Goal: Communication & Community: Ask a question

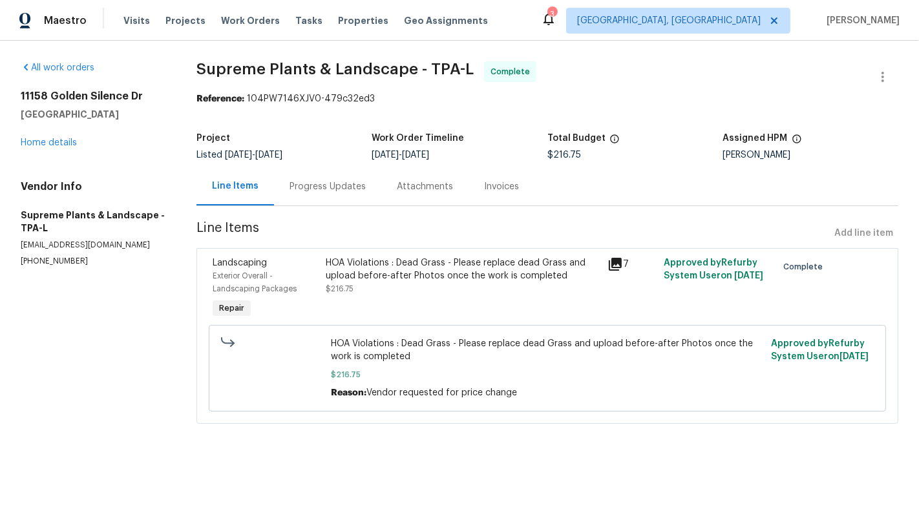
click at [500, 299] on div "HOA Violations : Dead Grass - Please replace dead Grass and upload before-after…" at bounding box center [463, 289] width 282 height 72
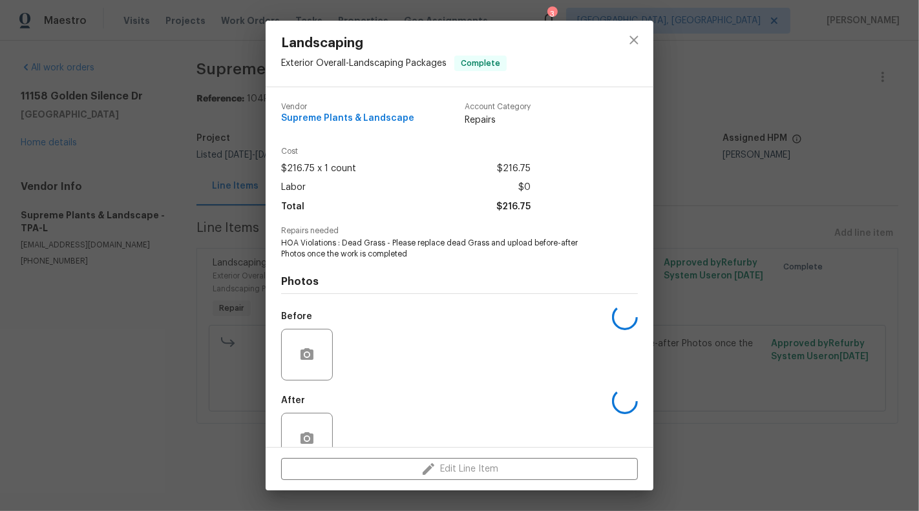
scroll to position [30, 0]
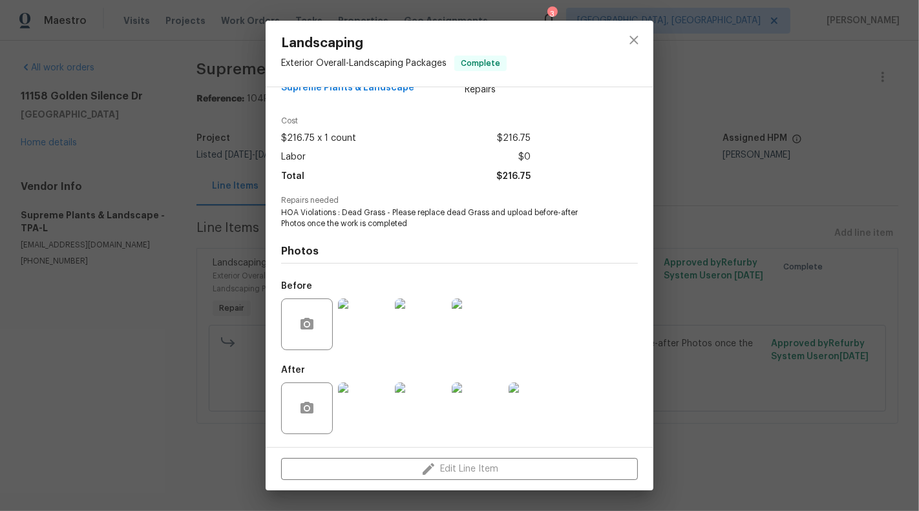
click at [370, 425] on img at bounding box center [364, 409] width 52 height 52
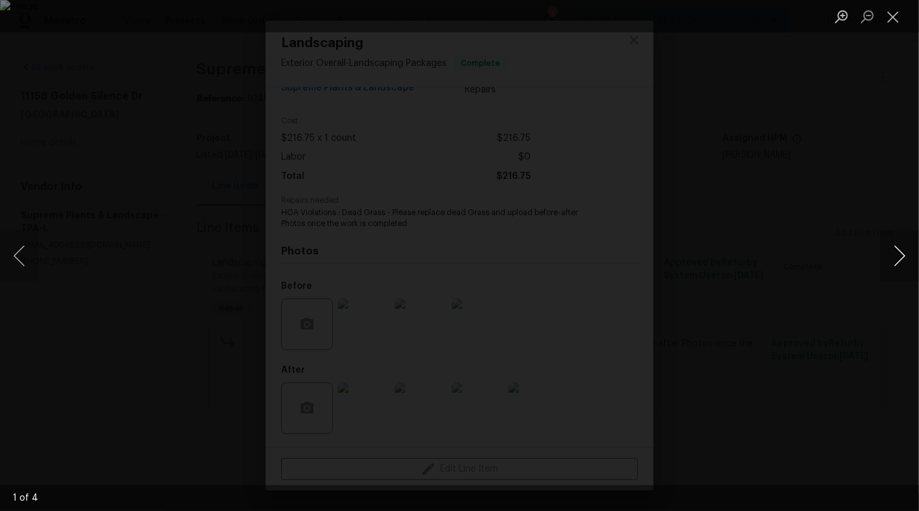
click at [919, 262] on button "Next image" at bounding box center [899, 256] width 39 height 52
click at [912, 262] on button "Next image" at bounding box center [899, 256] width 39 height 52
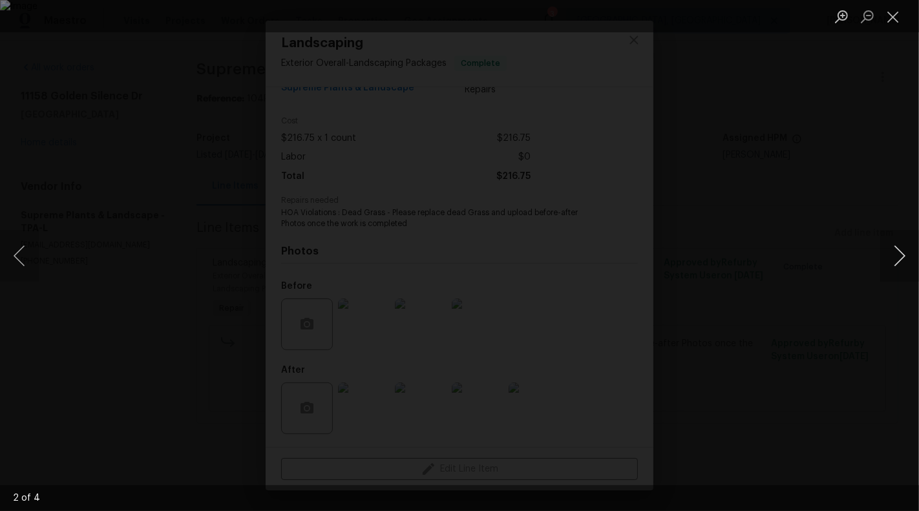
click at [903, 255] on button "Next image" at bounding box center [899, 256] width 39 height 52
click at [901, 21] on button "Close lightbox" at bounding box center [893, 16] width 26 height 23
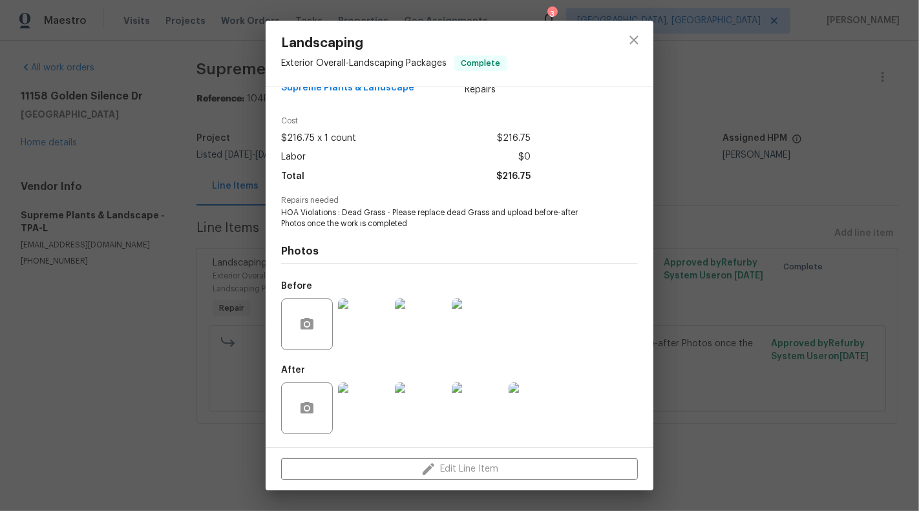
click at [182, 206] on div "Landscaping Exterior Overall - Landscaping Packages Complete Vendor Supreme Pla…" at bounding box center [459, 255] width 919 height 511
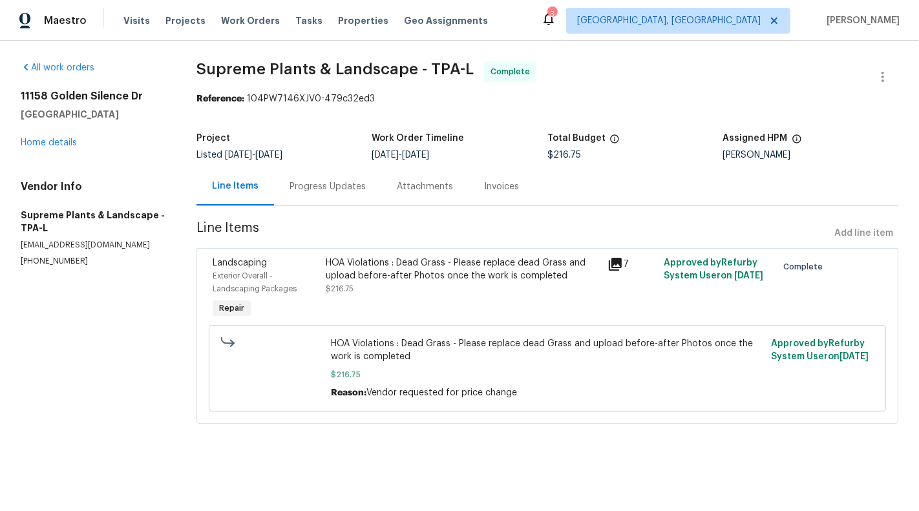
click at [431, 295] on div "HOA Violations : Dead Grass - Please replace dead Grass and upload before-after…" at bounding box center [463, 276] width 275 height 39
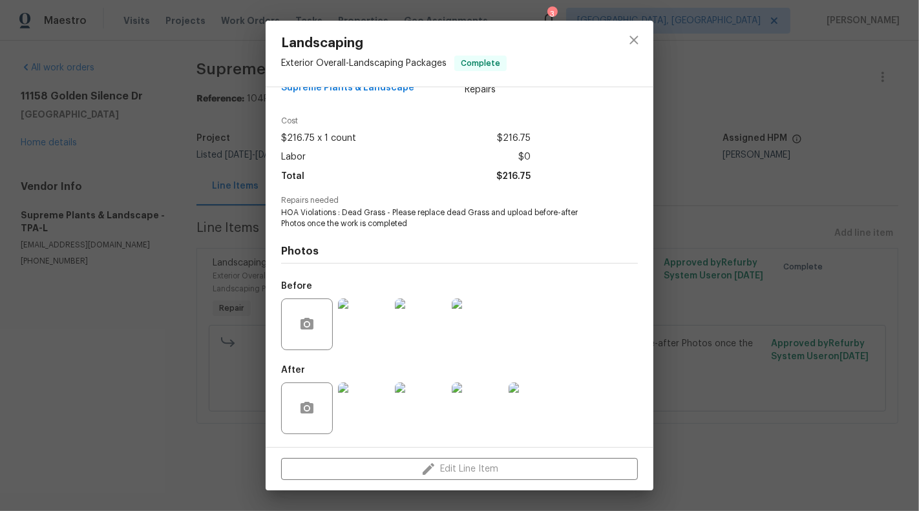
click at [377, 425] on img at bounding box center [364, 409] width 52 height 52
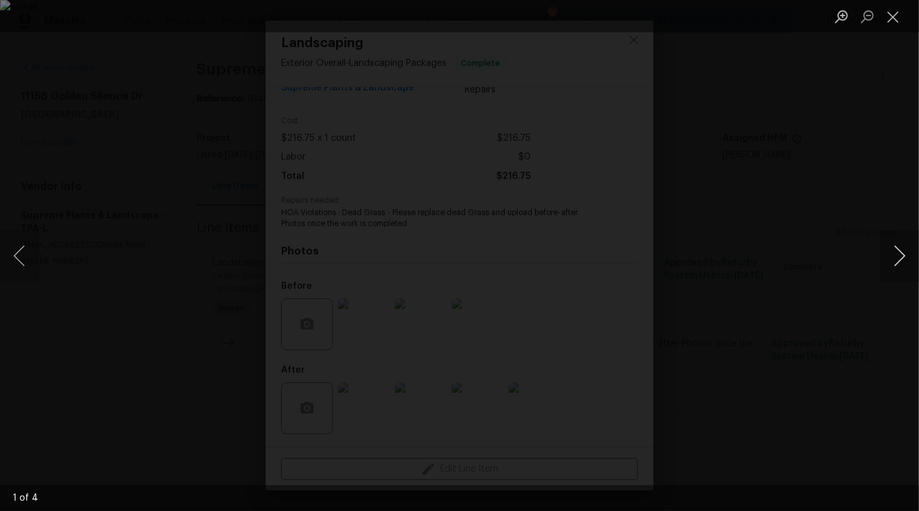
click at [910, 261] on button "Next image" at bounding box center [899, 256] width 39 height 52
click at [910, 264] on button "Next image" at bounding box center [899, 256] width 39 height 52
click at [901, 29] on li "Lightbox" at bounding box center [893, 16] width 26 height 32
click at [897, 19] on button "Close lightbox" at bounding box center [893, 16] width 26 height 23
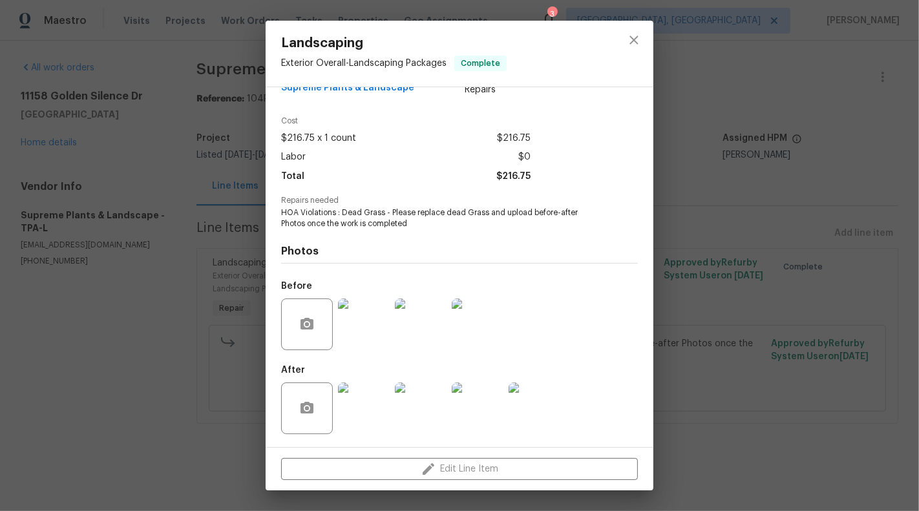
scroll to position [0, 0]
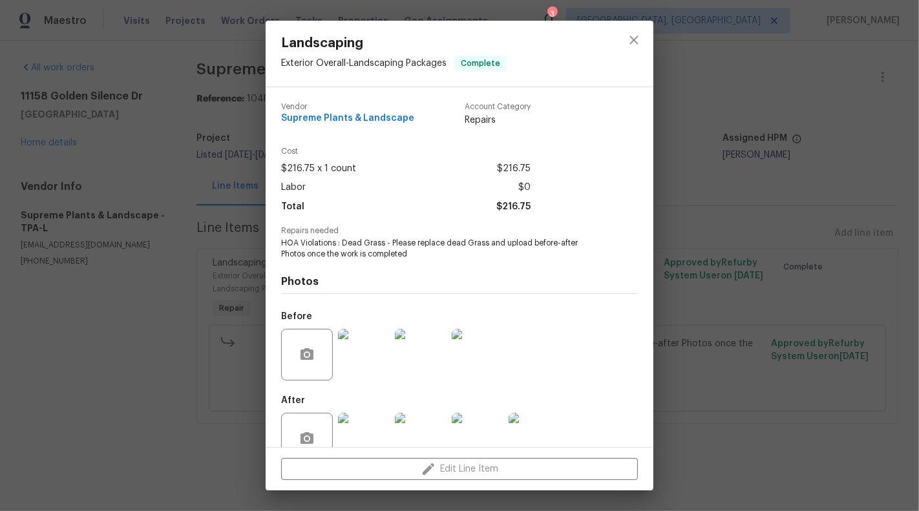
click at [358, 377] on img at bounding box center [364, 355] width 52 height 52
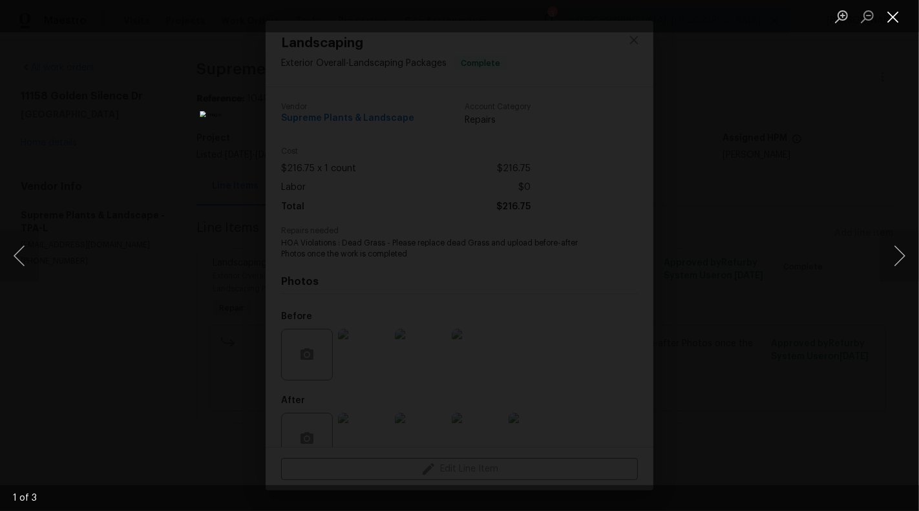
click at [889, 18] on button "Close lightbox" at bounding box center [893, 16] width 26 height 23
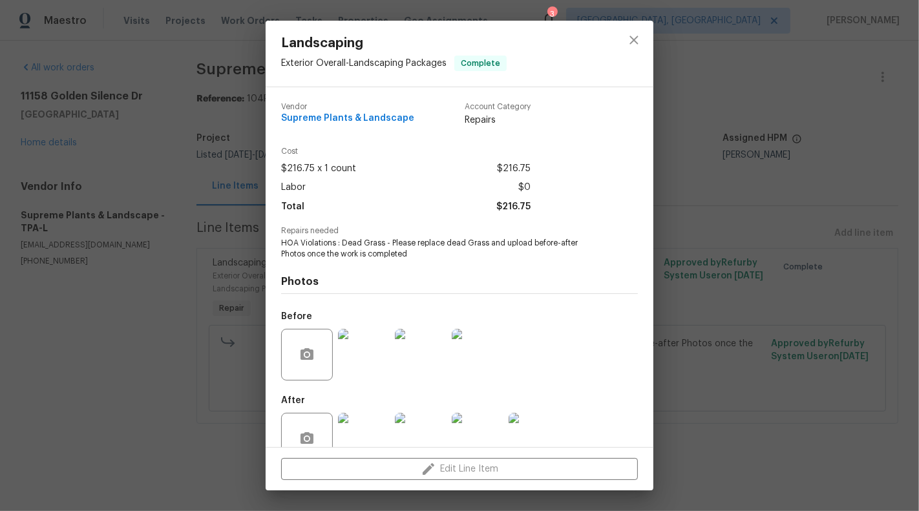
scroll to position [30, 0]
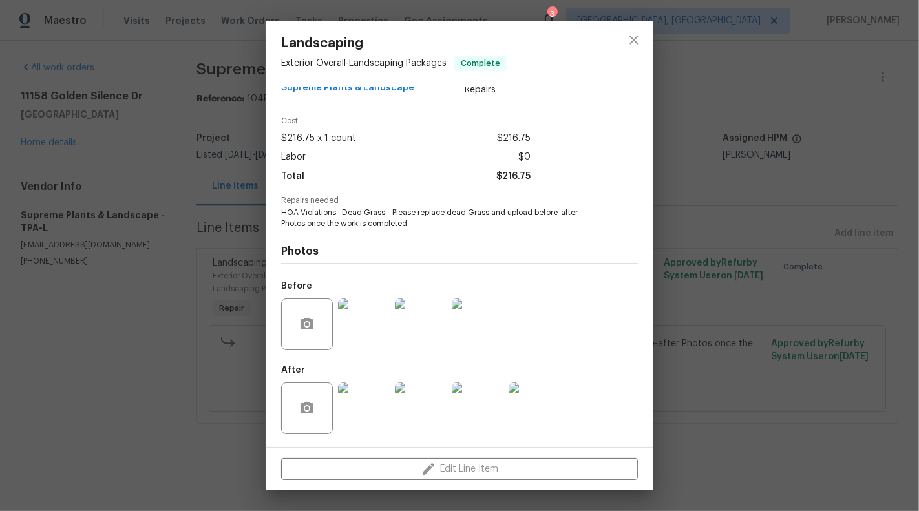
click at [365, 412] on img at bounding box center [364, 409] width 52 height 52
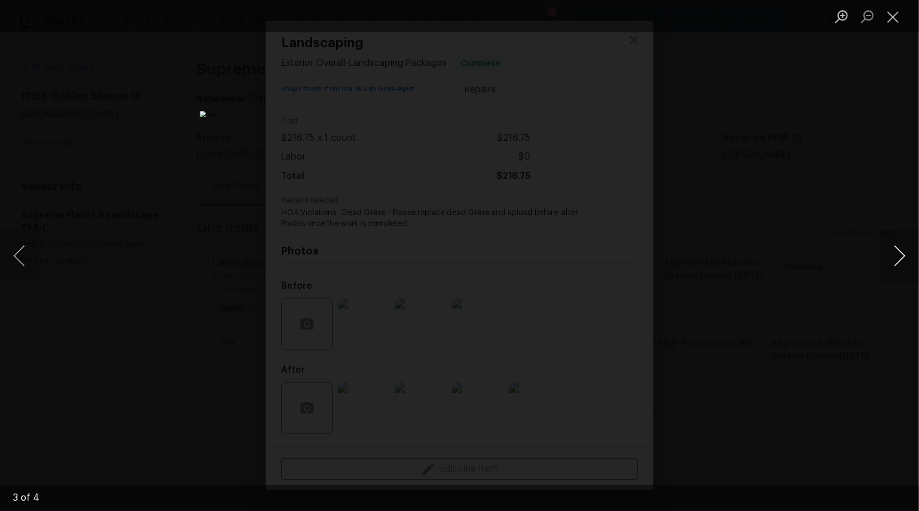
click at [911, 262] on button "Next image" at bounding box center [899, 256] width 39 height 52
click at [21, 260] on button "Previous image" at bounding box center [19, 256] width 39 height 52
click at [6, 255] on button "Previous image" at bounding box center [19, 256] width 39 height 52
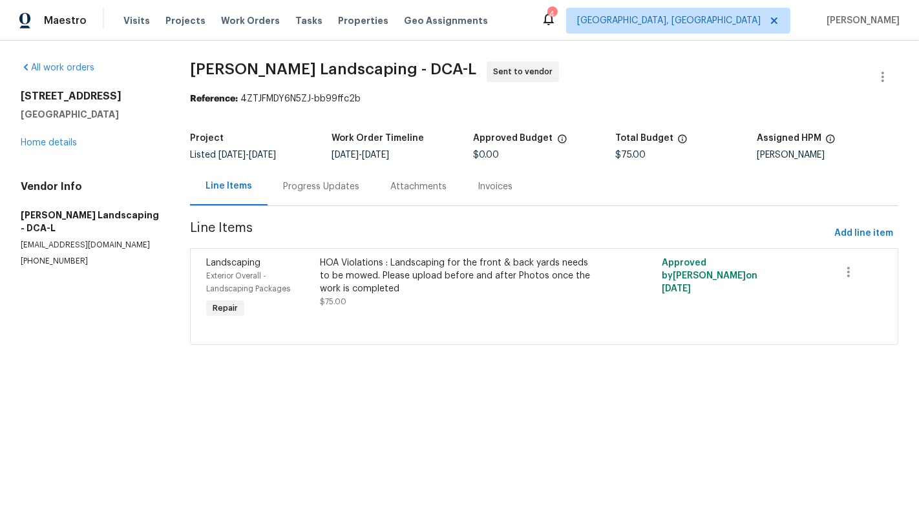
click at [494, 290] on div "HOA Violations : Landscaping for the front & back yards needs to be mowed. Plea…" at bounding box center [459, 276] width 277 height 39
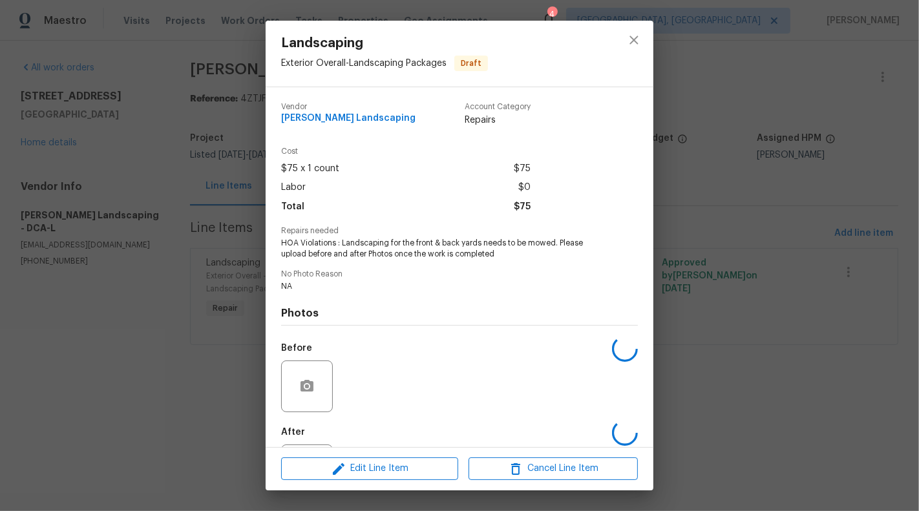
scroll to position [63, 0]
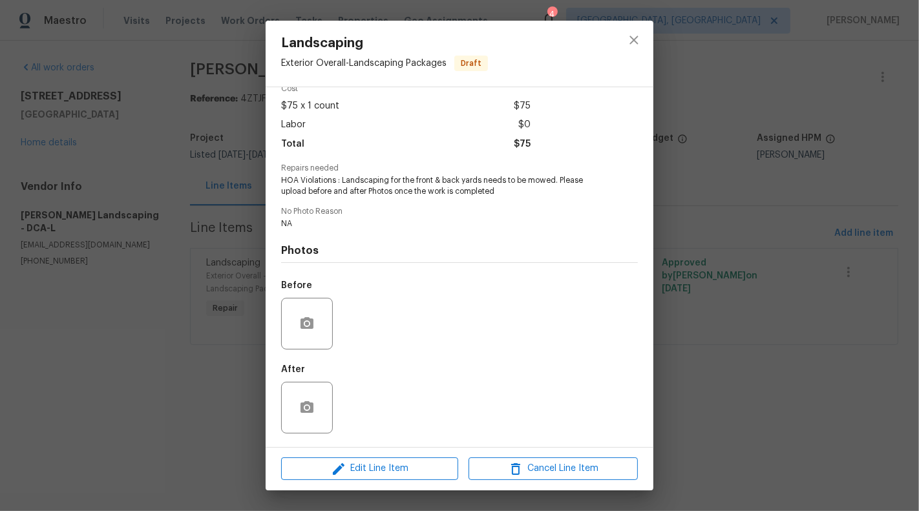
click at [150, 355] on div "Landscaping Exterior Overall - Landscaping Packages Draft Vendor [PERSON_NAME] …" at bounding box center [459, 255] width 919 height 511
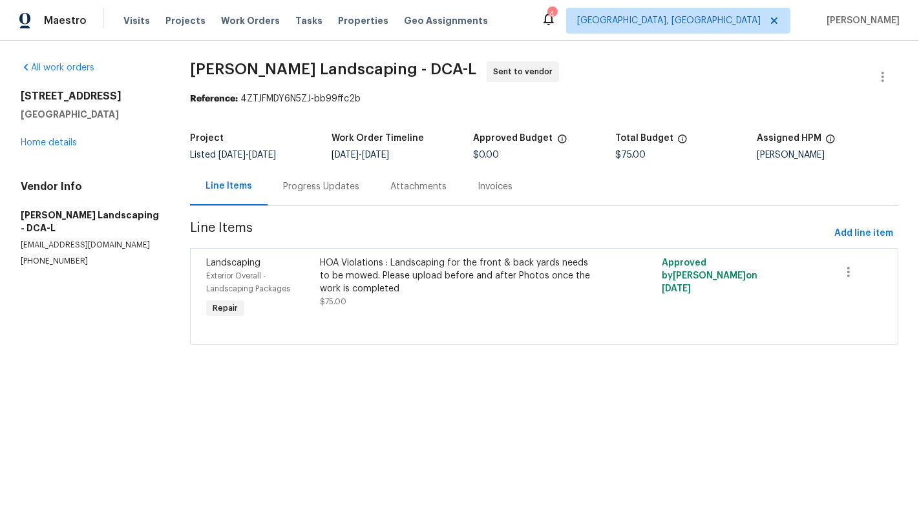
click at [314, 187] on div "Progress Updates" at bounding box center [321, 186] width 76 height 13
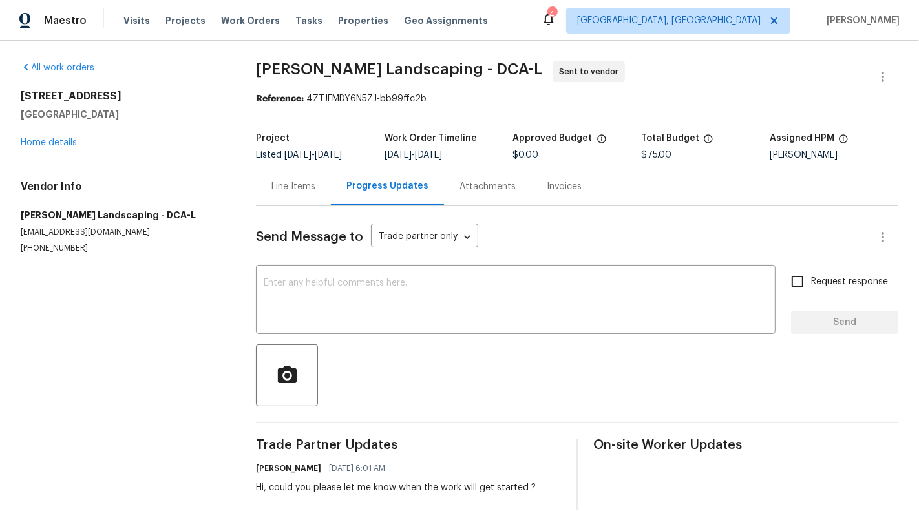
click at [268, 193] on div "Line Items" at bounding box center [293, 186] width 75 height 38
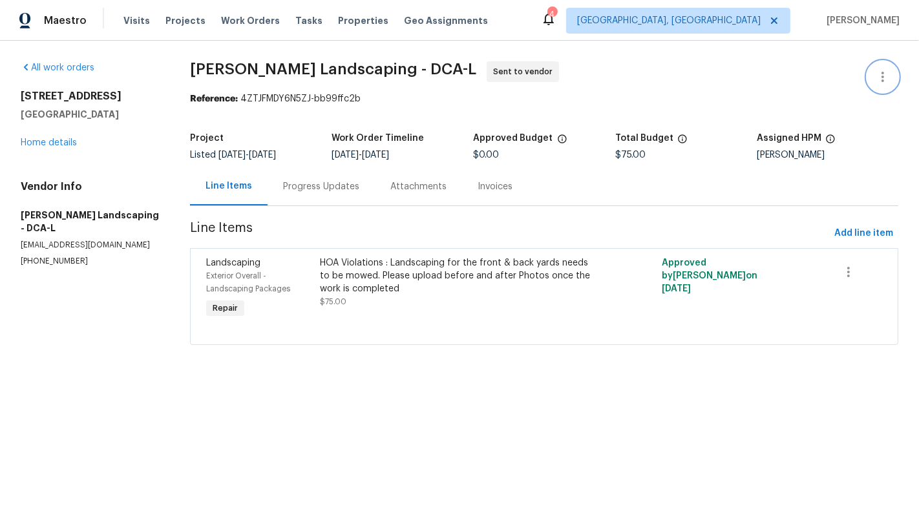
click at [878, 70] on icon "button" at bounding box center [883, 77] width 16 height 16
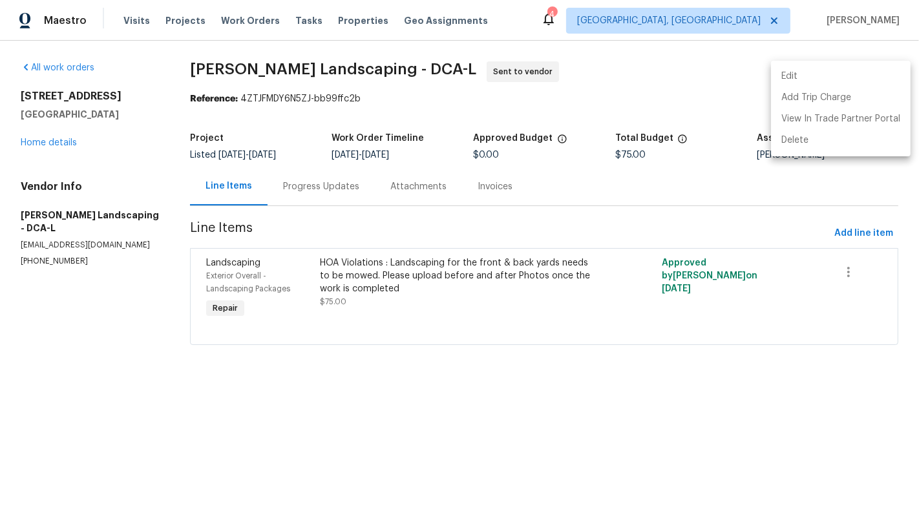
click at [831, 80] on li "Edit" at bounding box center [841, 76] width 140 height 21
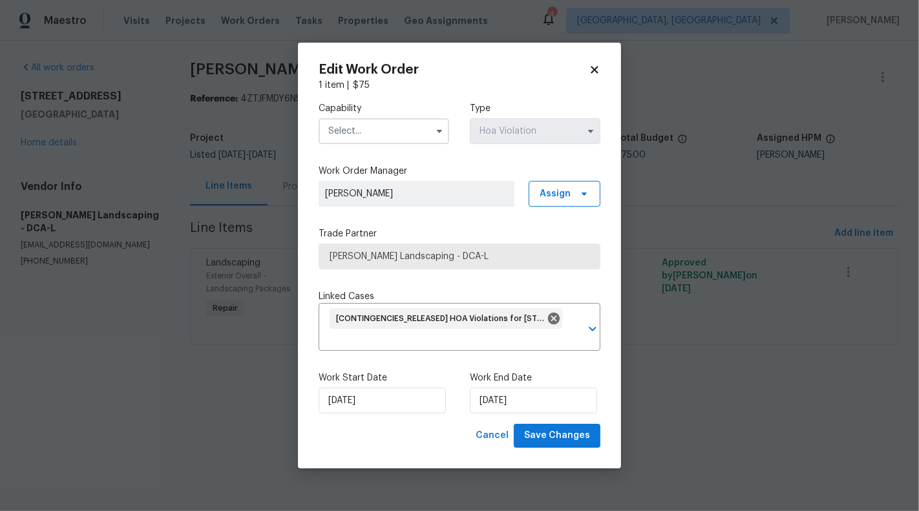
click at [420, 133] on input "text" at bounding box center [384, 131] width 131 height 26
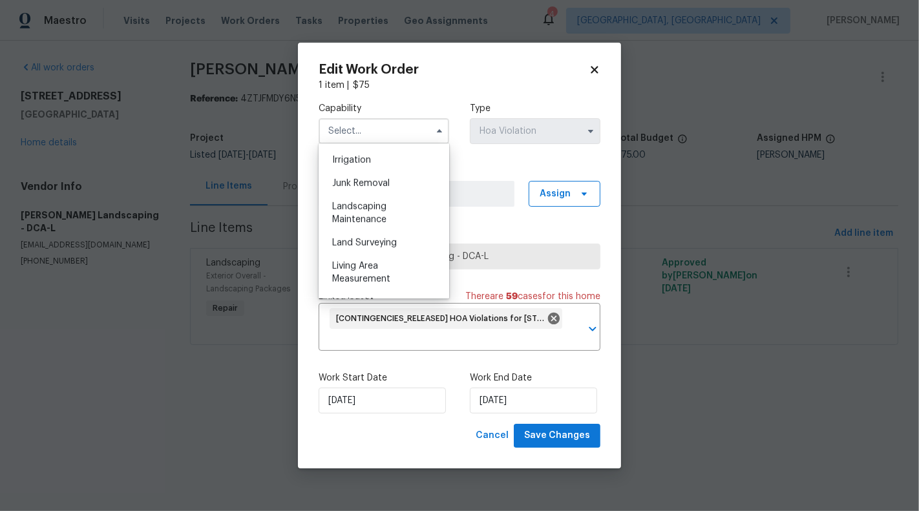
scroll to position [826, 0]
click at [378, 200] on span "Landscaping Maintenance" at bounding box center [359, 189] width 54 height 22
type input "Landscaping Maintenance"
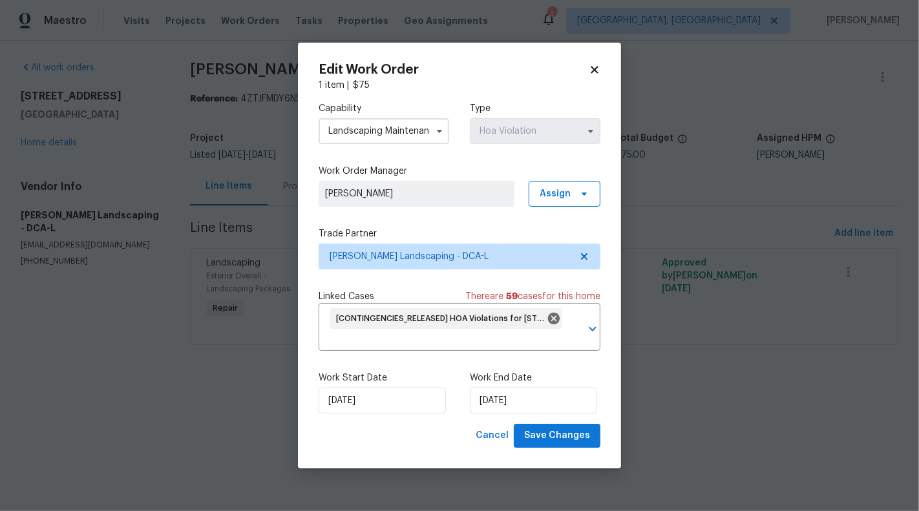
click at [601, 251] on div "Edit Work Order 1 item | $ 75 Capability Landscaping Maintenance Type Hoa Viola…" at bounding box center [459, 256] width 323 height 426
click at [591, 251] on span "Manzano Landscaping - DCA-L" at bounding box center [460, 257] width 282 height 26
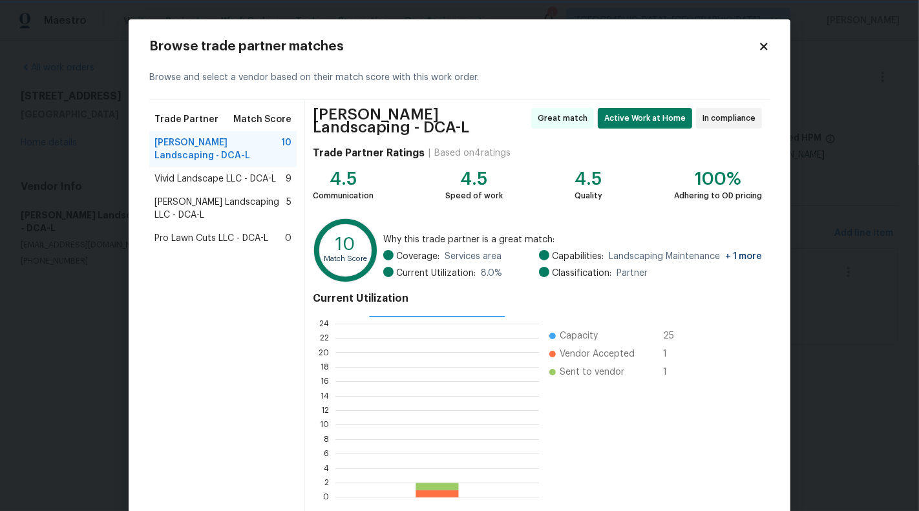
scroll to position [63, 0]
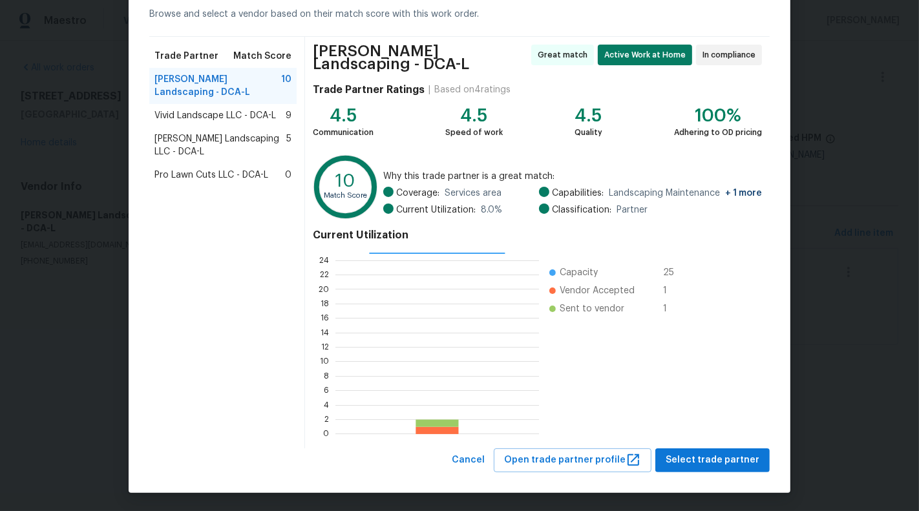
click at [197, 111] on span "Vivid Landscape LLC - DCA-L" at bounding box center [215, 115] width 122 height 13
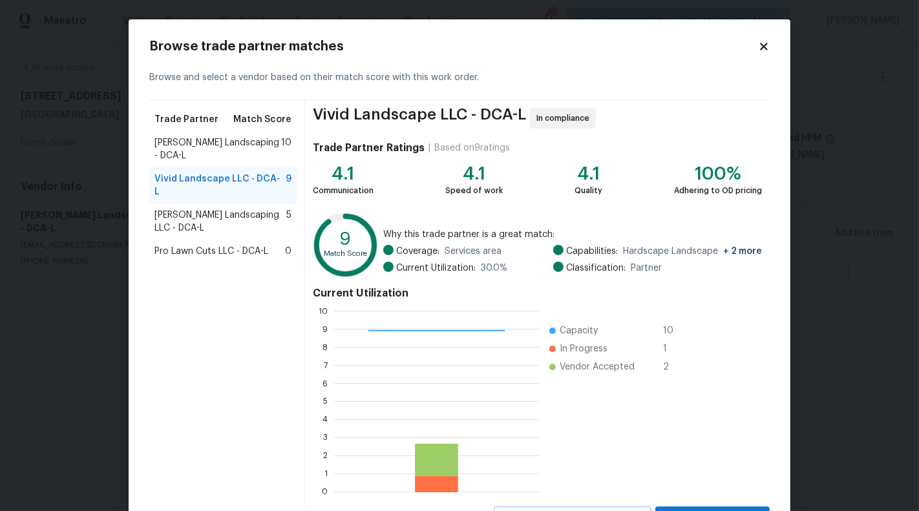
scroll to position [58, 0]
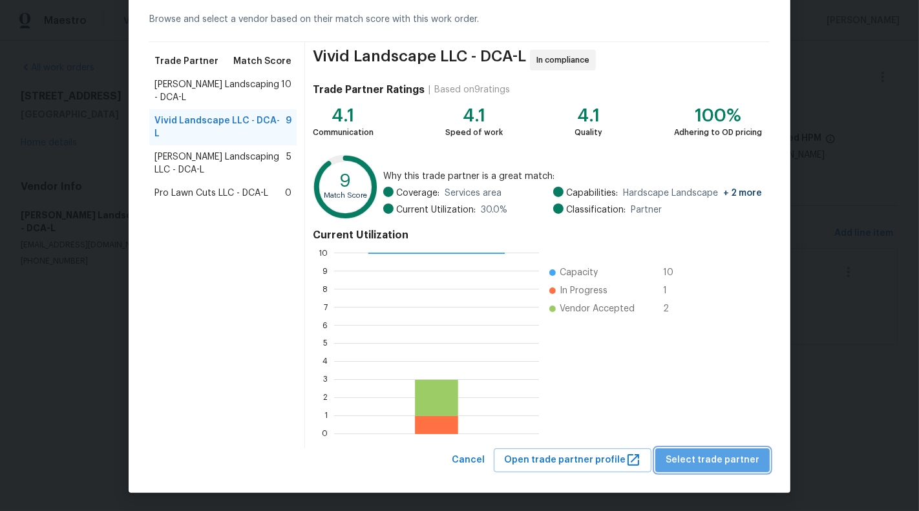
click at [729, 456] on span "Select trade partner" at bounding box center [713, 460] width 94 height 16
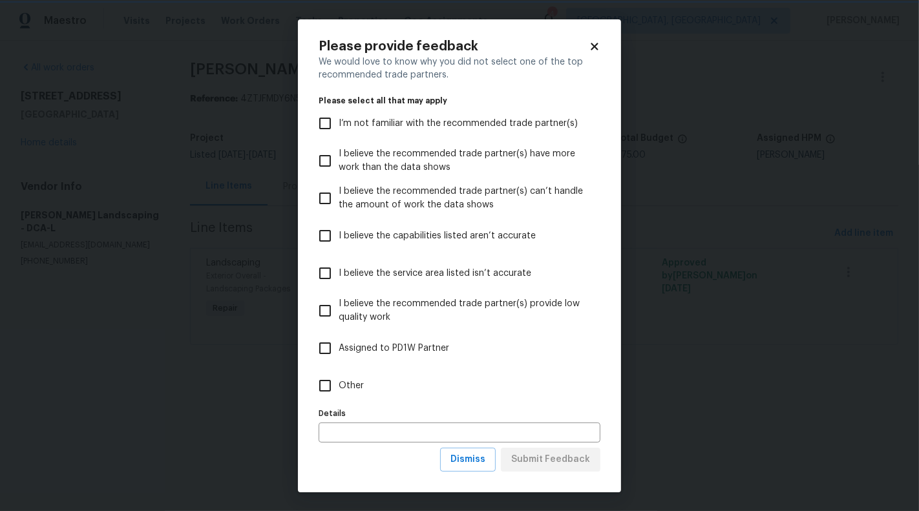
scroll to position [0, 0]
click at [373, 375] on label "Other" at bounding box center [451, 385] width 279 height 37
click at [339, 375] on input "Other" at bounding box center [325, 385] width 27 height 27
checkbox input "true"
click at [582, 460] on span "Submit Feedback" at bounding box center [550, 460] width 79 height 16
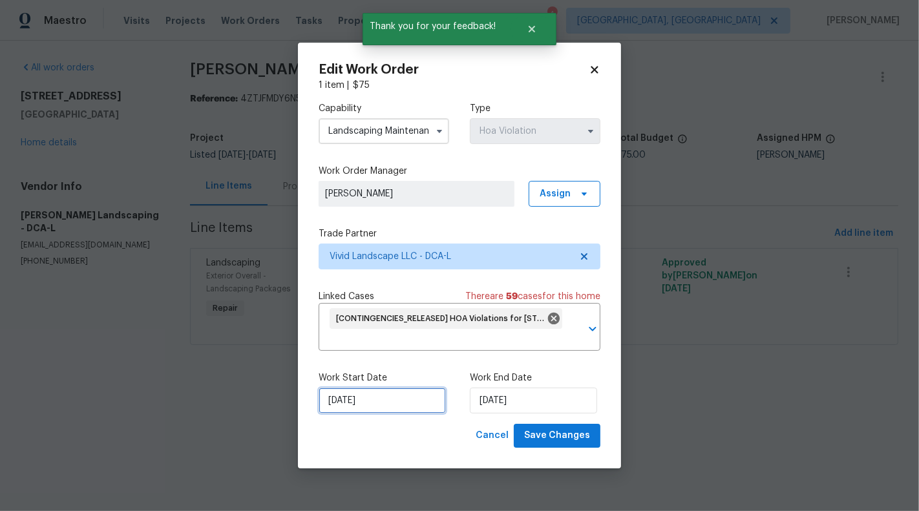
click at [363, 396] on input "14/08/2025" at bounding box center [382, 401] width 127 height 26
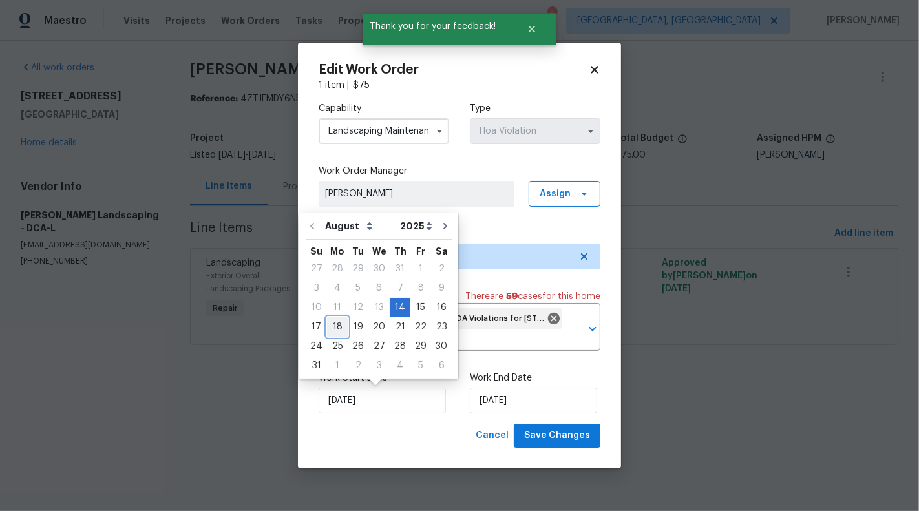
click at [336, 330] on div "18" at bounding box center [337, 327] width 21 height 18
type input "18/08/2025"
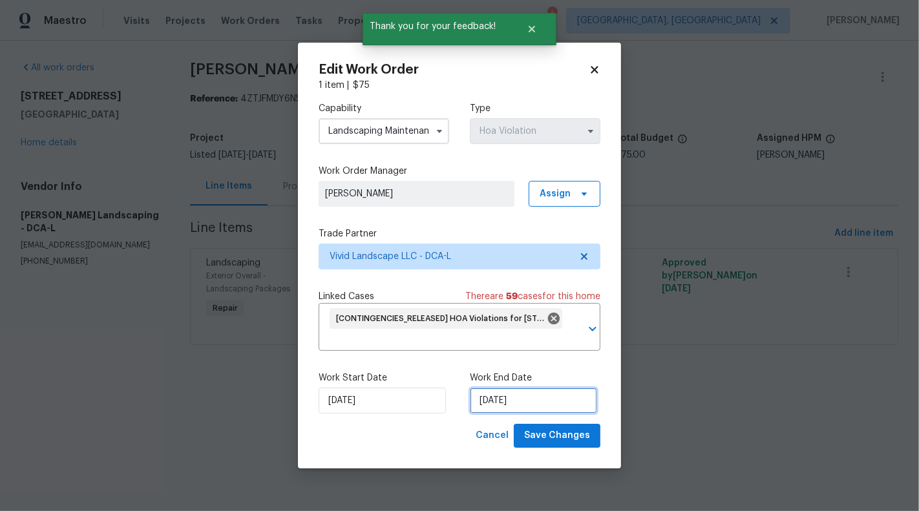
click at [514, 402] on input "18/08/2025" at bounding box center [533, 401] width 127 height 26
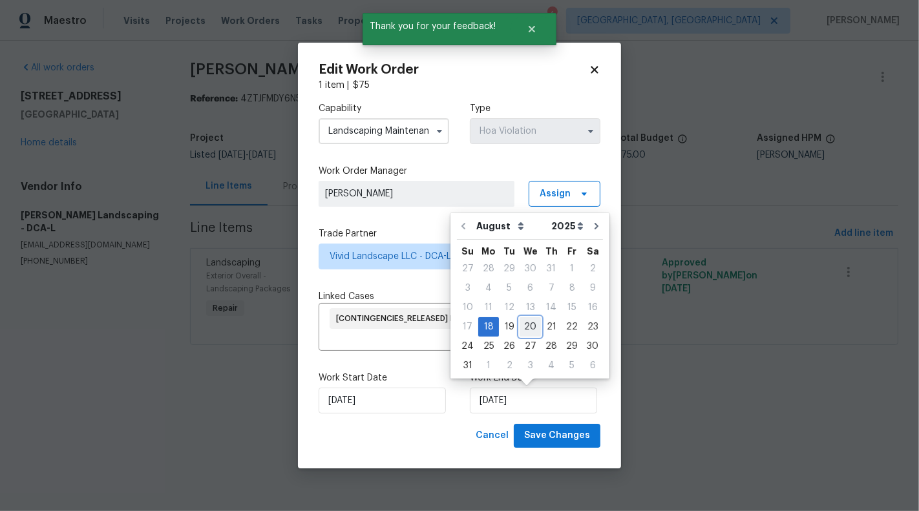
click at [520, 326] on div "20" at bounding box center [530, 327] width 21 height 18
type input "20/08/2025"
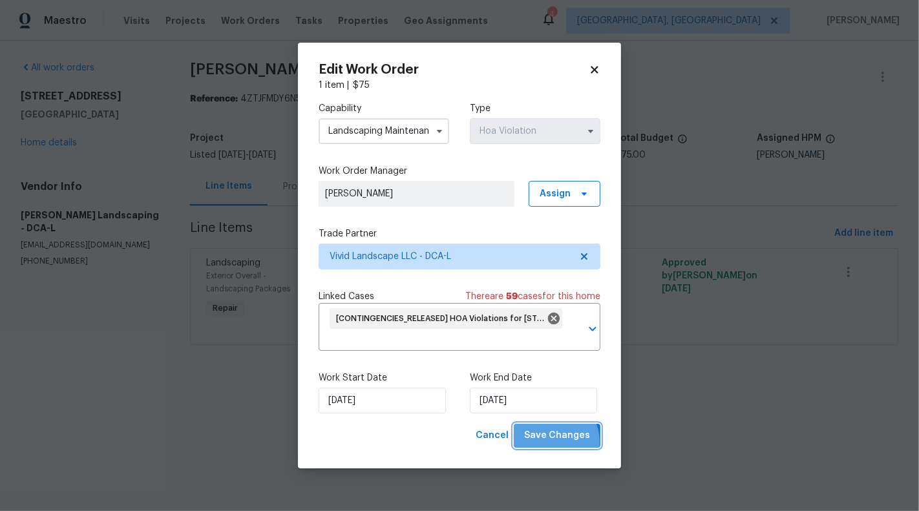
click at [553, 443] on span "Save Changes" at bounding box center [557, 436] width 66 height 16
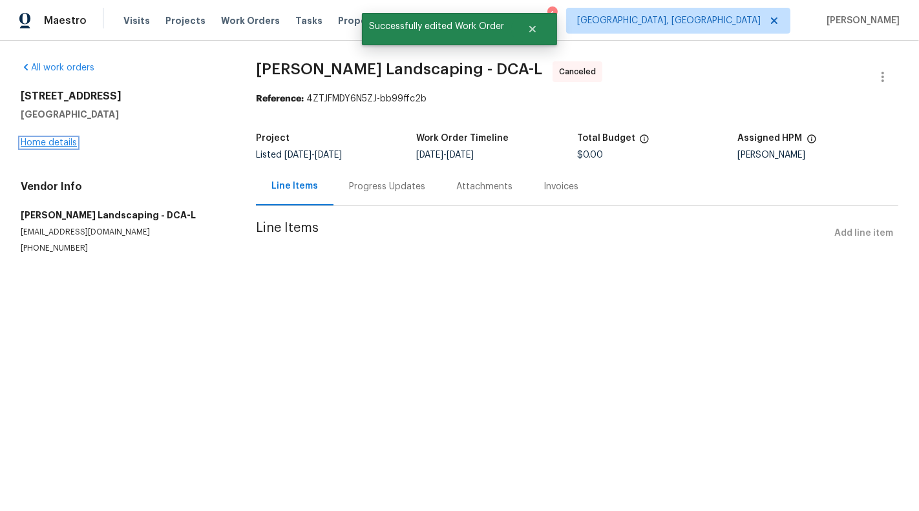
click at [29, 145] on link "Home details" at bounding box center [49, 142] width 56 height 9
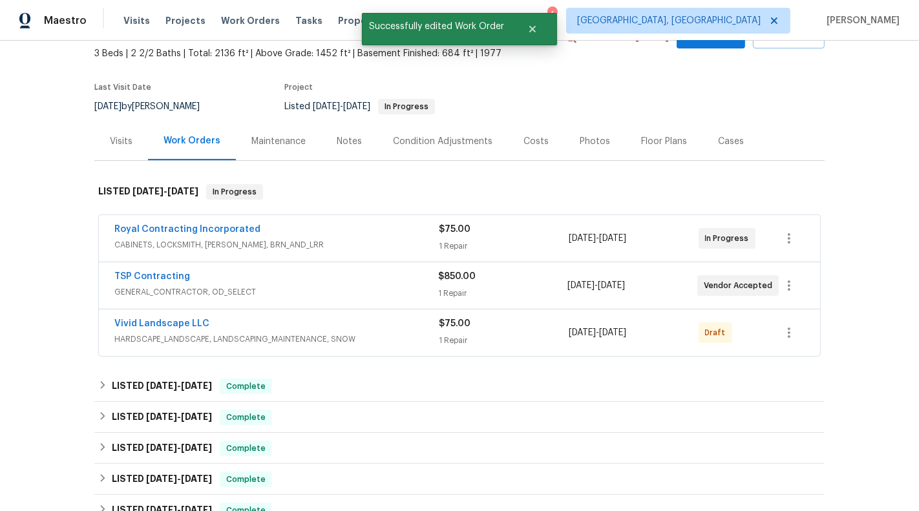
click at [396, 333] on span "HARDSCAPE_LANDSCAPE, LANDSCAPING_MAINTENANCE, SNOW" at bounding box center [276, 339] width 324 height 13
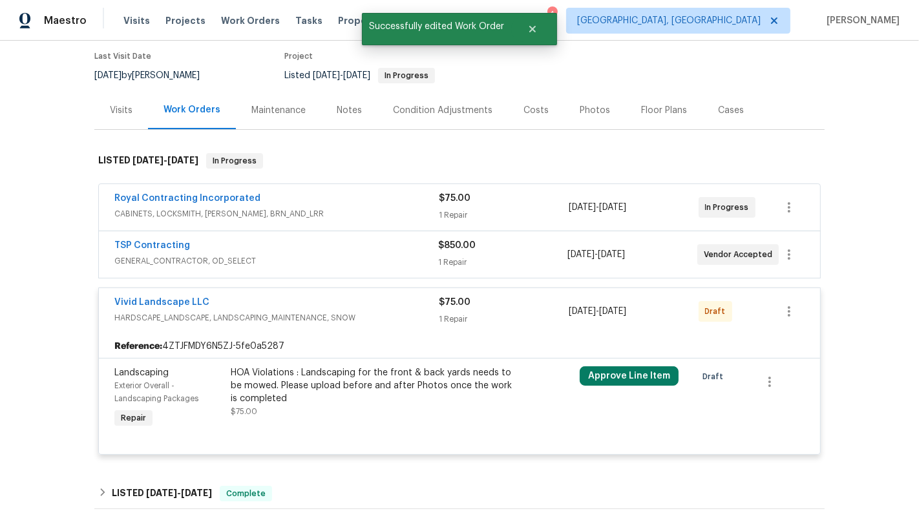
scroll to position [118, 0]
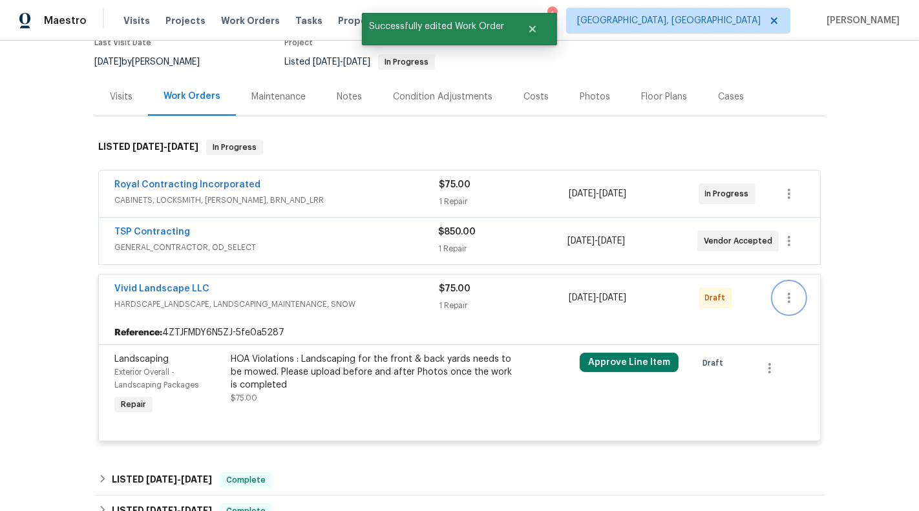
click at [800, 300] on button "button" at bounding box center [789, 297] width 31 height 31
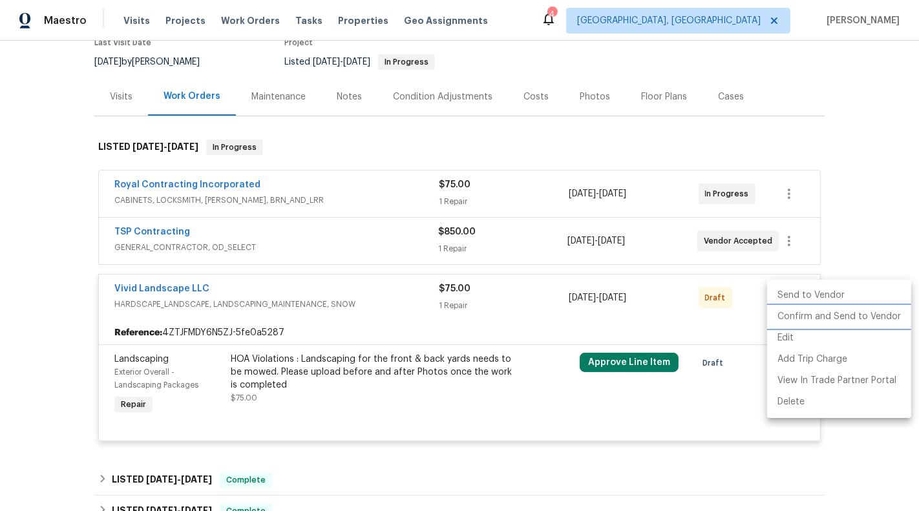
click at [807, 315] on li "Confirm and Send to Vendor" at bounding box center [839, 316] width 144 height 21
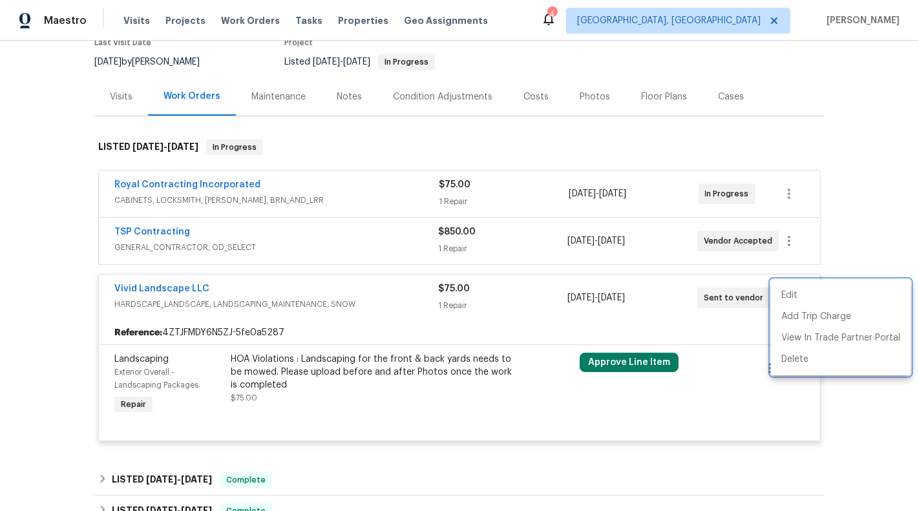
click at [378, 191] on div at bounding box center [459, 255] width 919 height 511
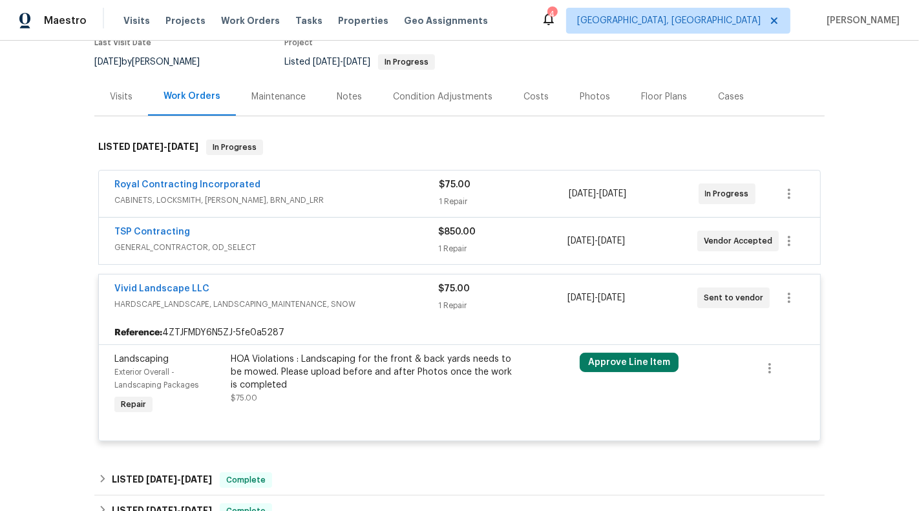
click at [361, 202] on span "CABINETS, LOCKSMITH, HANDYMAN, BRN_AND_LRR" at bounding box center [276, 200] width 324 height 13
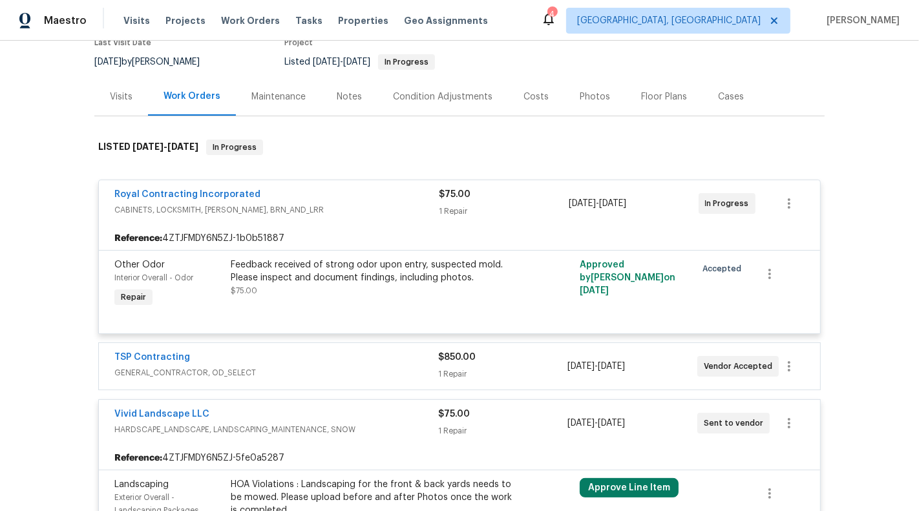
click at [361, 204] on span "CABINETS, LOCKSMITH, HANDYMAN, BRN_AND_LRR" at bounding box center [276, 210] width 324 height 13
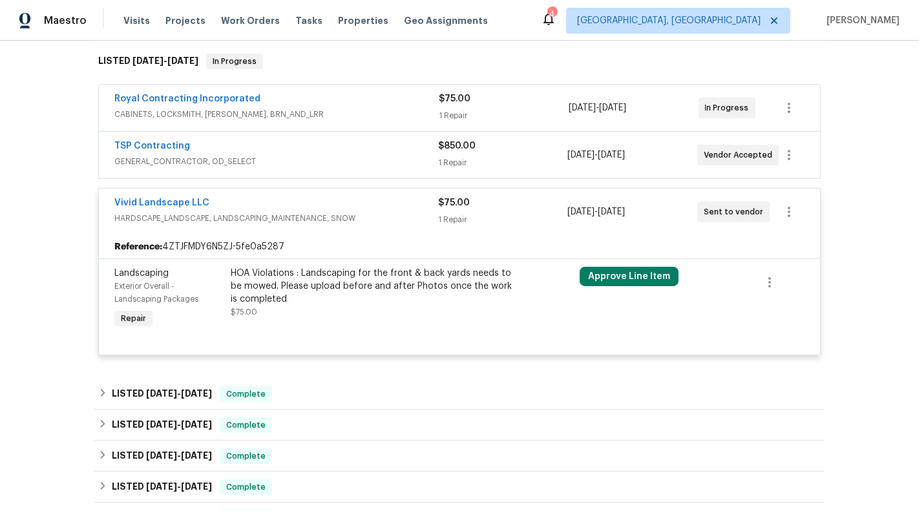
scroll to position [231, 0]
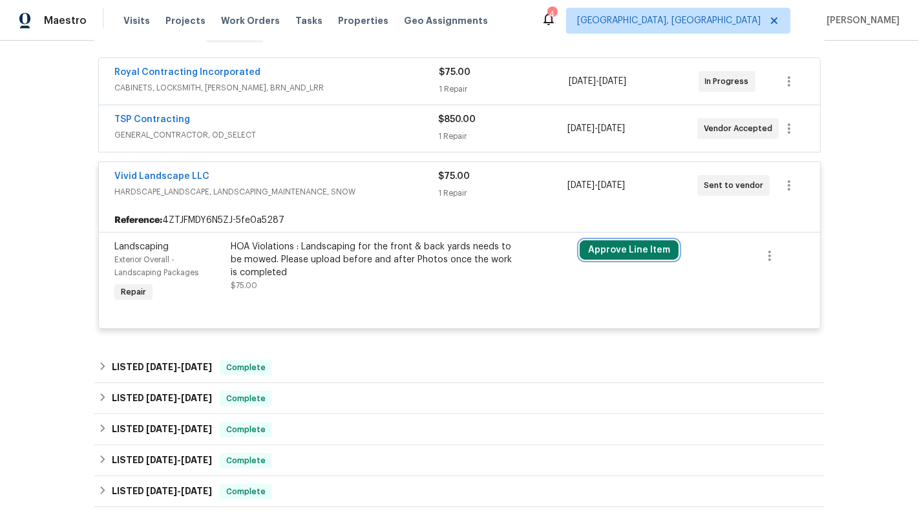
click at [646, 246] on button "Approve Line Item" at bounding box center [629, 249] width 99 height 19
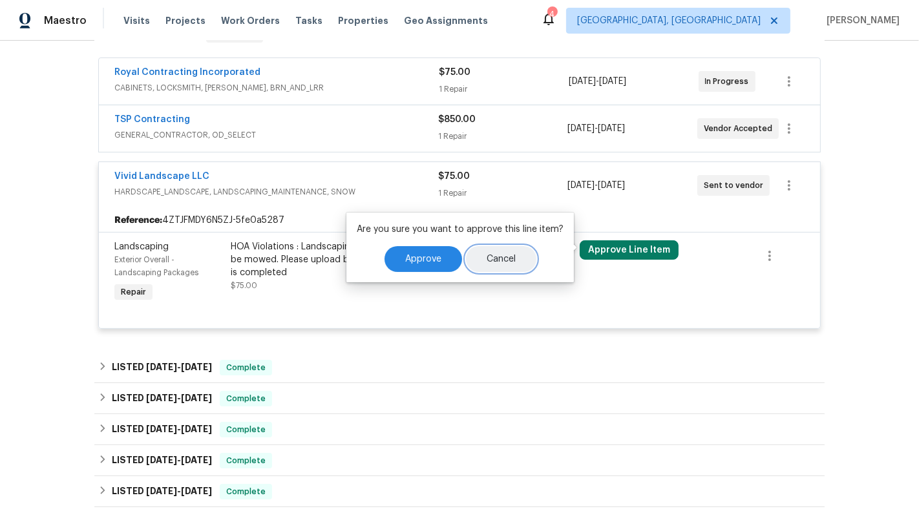
click at [467, 253] on button "Cancel" at bounding box center [501, 259] width 70 height 26
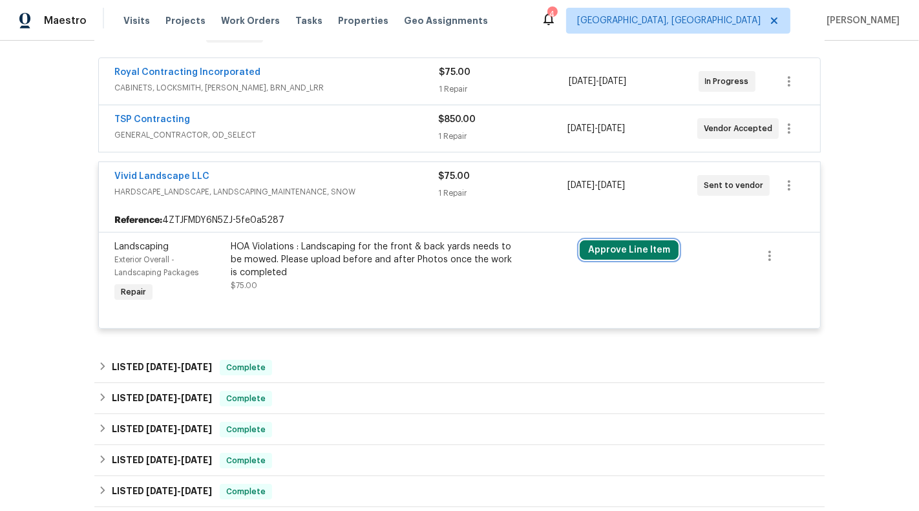
click at [644, 242] on button "Approve Line Item" at bounding box center [629, 249] width 99 height 19
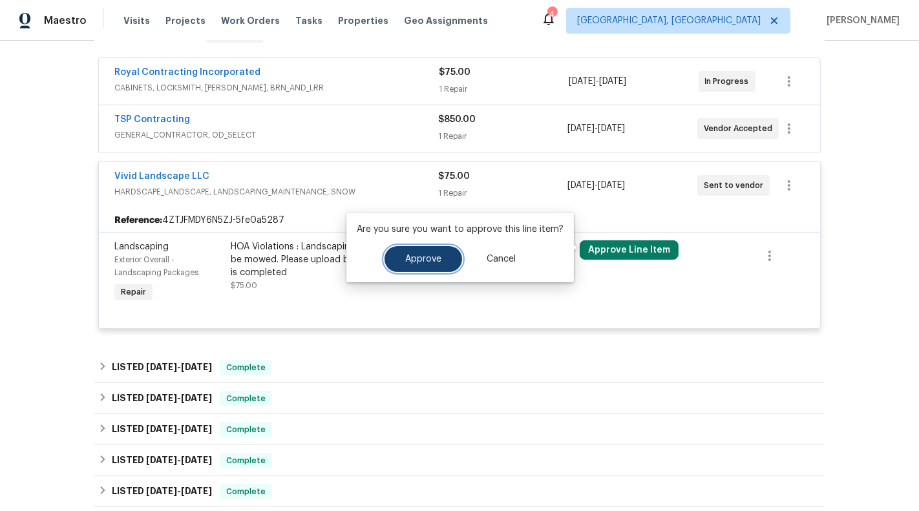
click at [412, 257] on span "Approve" at bounding box center [423, 260] width 36 height 10
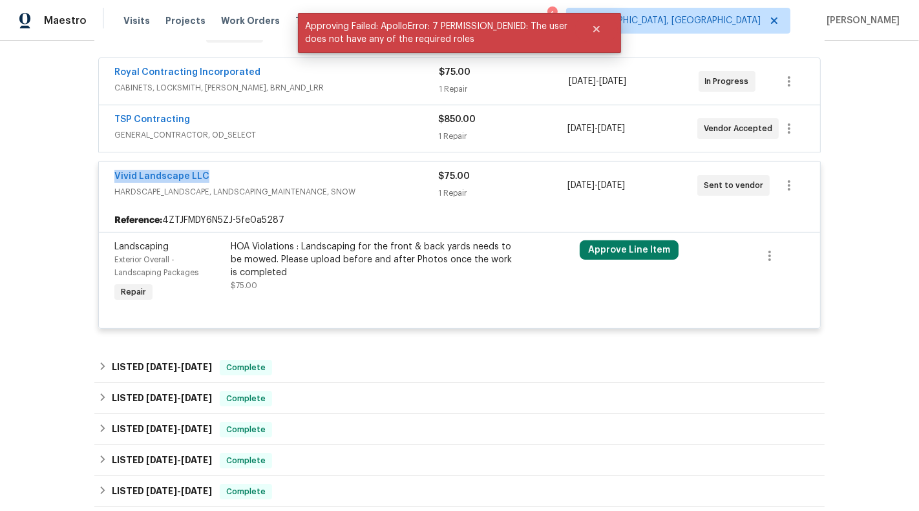
drag, startPoint x: 248, startPoint y: 175, endPoint x: 101, endPoint y: 175, distance: 146.7
click at [101, 174] on div "Vivid Landscape LLC HARDSCAPE_LANDSCAPE, LANDSCAPING_MAINTENANCE, SNOW $75.00 1…" at bounding box center [459, 185] width 721 height 47
copy link "Vivid Landscape LLC"
click at [165, 174] on link "Vivid Landscape LLC" at bounding box center [161, 176] width 95 height 9
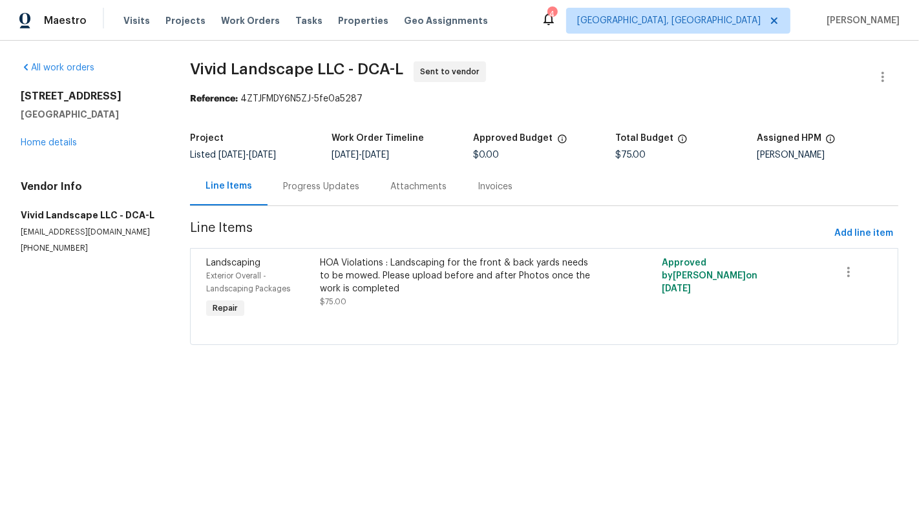
click at [335, 191] on div "Progress Updates" at bounding box center [321, 186] width 76 height 13
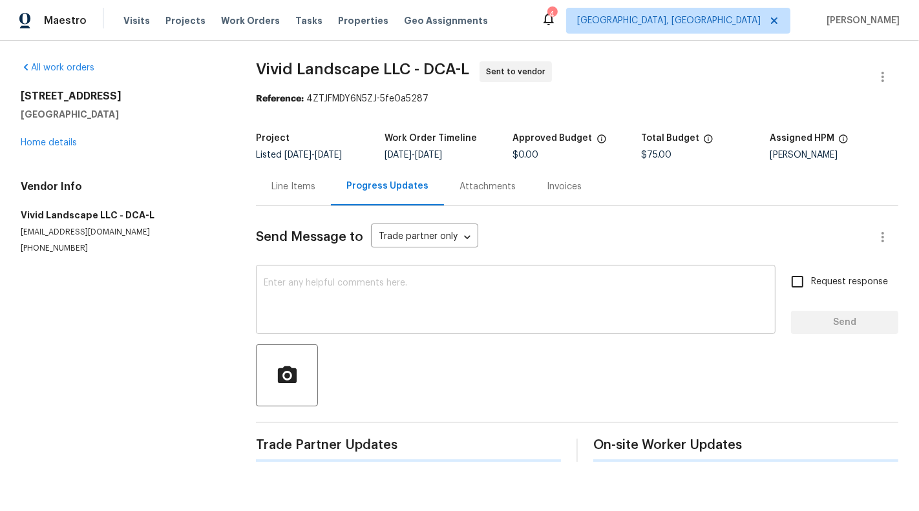
click at [358, 308] on textarea at bounding box center [516, 301] width 504 height 45
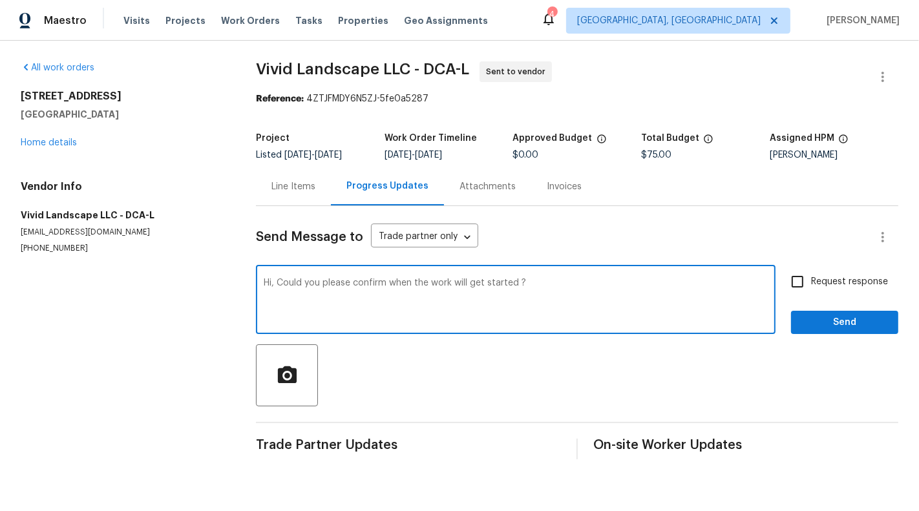
type textarea "Hi, Could you please confirm when the work will get started ?"
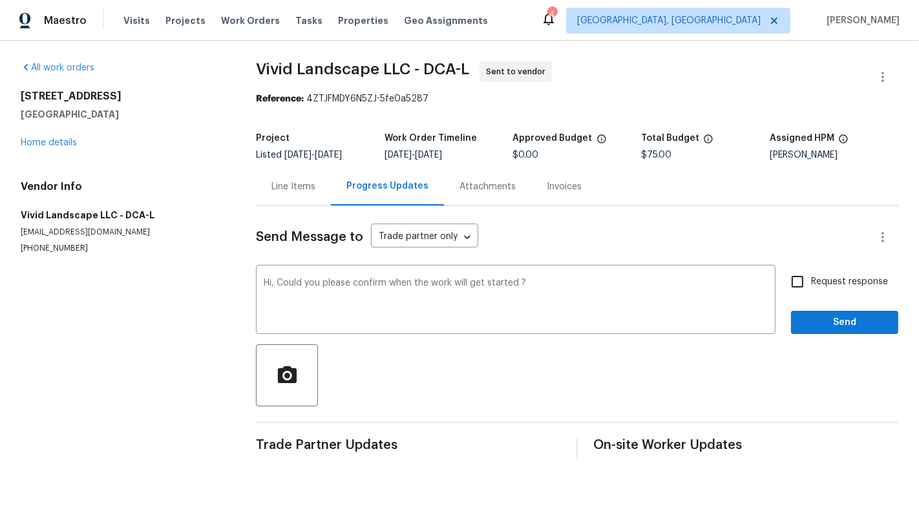
click at [847, 282] on span "Request response" at bounding box center [849, 282] width 77 height 14
click at [811, 282] on input "Request response" at bounding box center [797, 281] width 27 height 27
checkbox input "true"
click at [855, 317] on span "Send" at bounding box center [845, 323] width 87 height 16
